Goal: Information Seeking & Learning: Learn about a topic

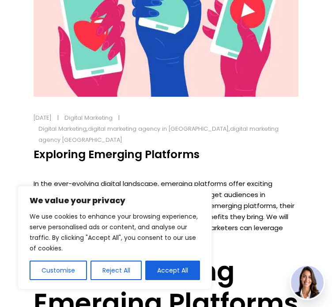
scroll to position [265, 0]
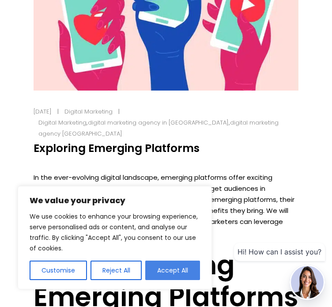
click at [171, 275] on button "Accept All" at bounding box center [172, 270] width 55 height 19
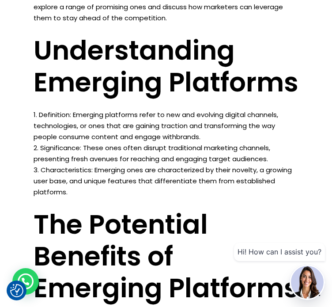
scroll to position [486, 0]
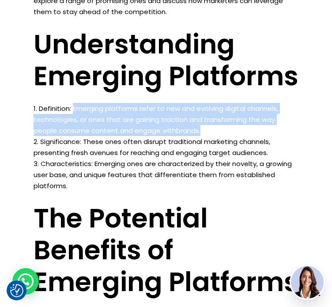
drag, startPoint x: 73, startPoint y: 129, endPoint x: 208, endPoint y: 153, distance: 137.6
click at [207, 136] on li "Definition: Emerging platforms refer to new and evolving digital channels, tech…" at bounding box center [166, 119] width 265 height 33
copy li "Emerging platforms refer to new and evolving digital channels, technologies, or…"
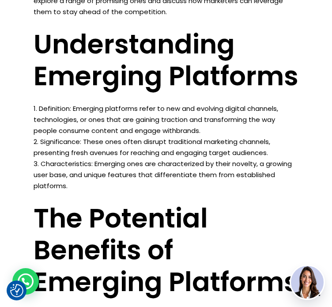
click at [171, 191] on li "Characteristics: Emerging ones are characterized by their novelty, a growing us…" at bounding box center [166, 174] width 265 height 33
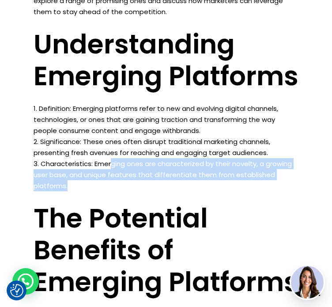
drag, startPoint x: 114, startPoint y: 189, endPoint x: 126, endPoint y: 206, distance: 20.8
click at [126, 191] on li "Characteristics: Emerging ones are characterized by their novelty, a growing us…" at bounding box center [166, 174] width 265 height 33
click at [140, 191] on li "Characteristics: Emerging ones are characterized by their novelty, a growing us…" at bounding box center [166, 174] width 265 height 33
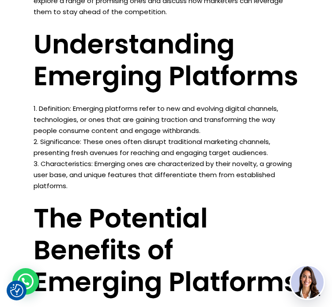
click at [100, 185] on li "Characteristics: Emerging ones are characterized by their novelty, a growing us…" at bounding box center [166, 174] width 265 height 33
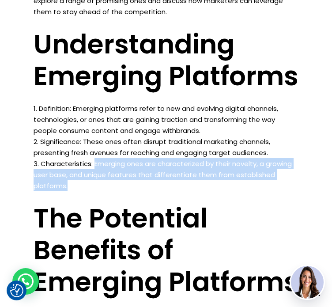
drag, startPoint x: 95, startPoint y: 185, endPoint x: 112, endPoint y: 209, distance: 28.8
click at [112, 191] on li "Characteristics: Emerging ones are characterized by their novelty, a growing us…" at bounding box center [166, 174] width 265 height 33
copy li "Emerging ones are characterized by their novelty, a growing user base, and uniq…"
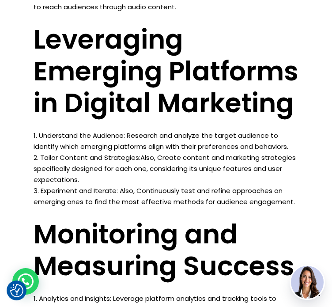
scroll to position [1060, 0]
